Goal: Information Seeking & Learning: Learn about a topic

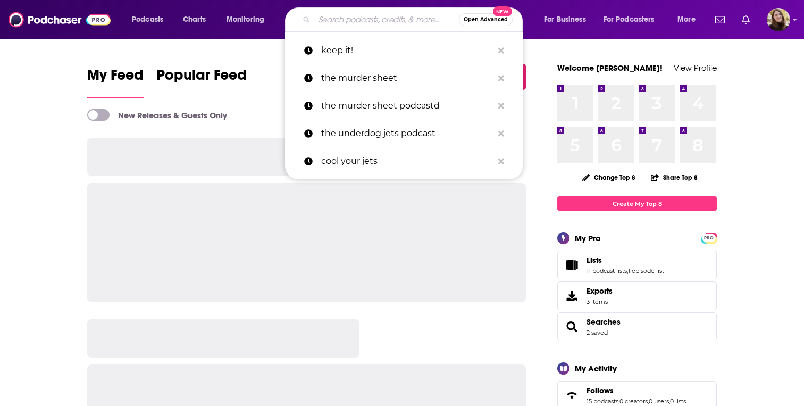
click at [369, 20] on input "Search podcasts, credits, & more..." at bounding box center [386, 19] width 145 height 17
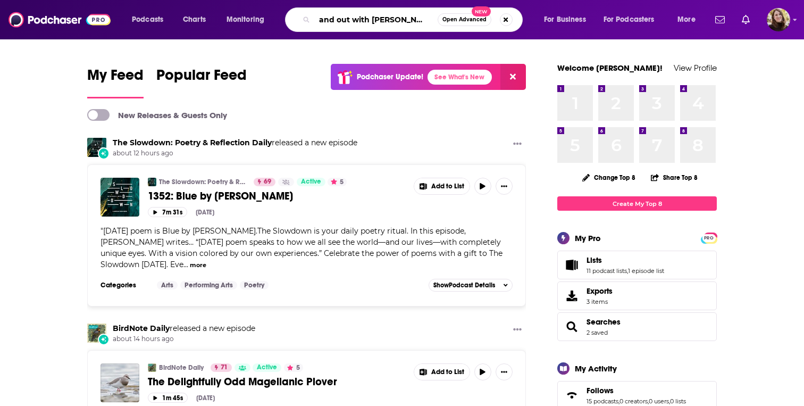
scroll to position [0, 9]
type input "3 and out with [PERSON_NAME]"
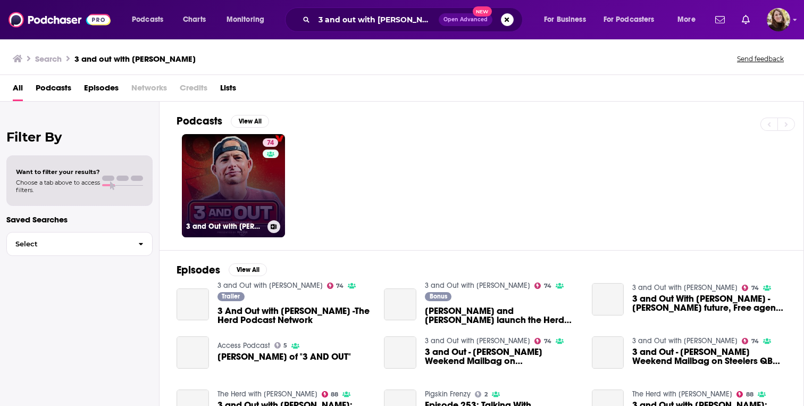
click at [255, 197] on link "74 3 and Out with [PERSON_NAME]" at bounding box center [233, 185] width 103 height 103
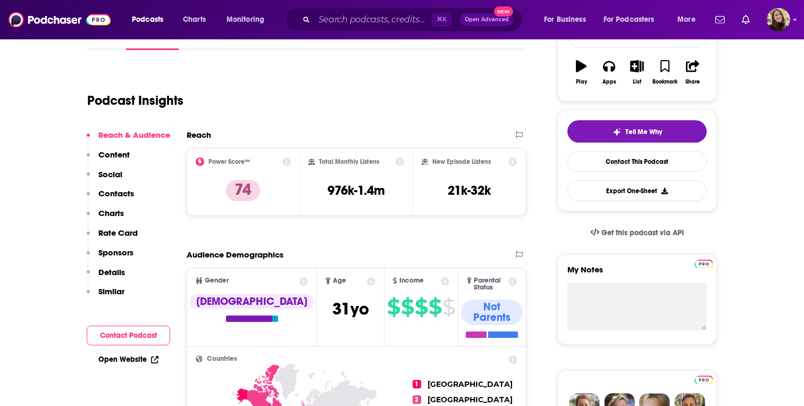
scroll to position [178, 0]
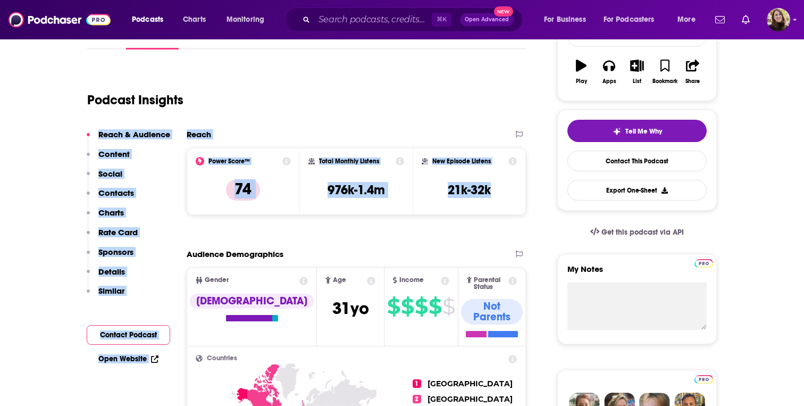
drag, startPoint x: 418, startPoint y: 222, endPoint x: 401, endPoint y: 101, distance: 122.4
click at [401, 101] on div "Podcast Insights" at bounding box center [302, 93] width 430 height 54
